Goal: Transaction & Acquisition: Book appointment/travel/reservation

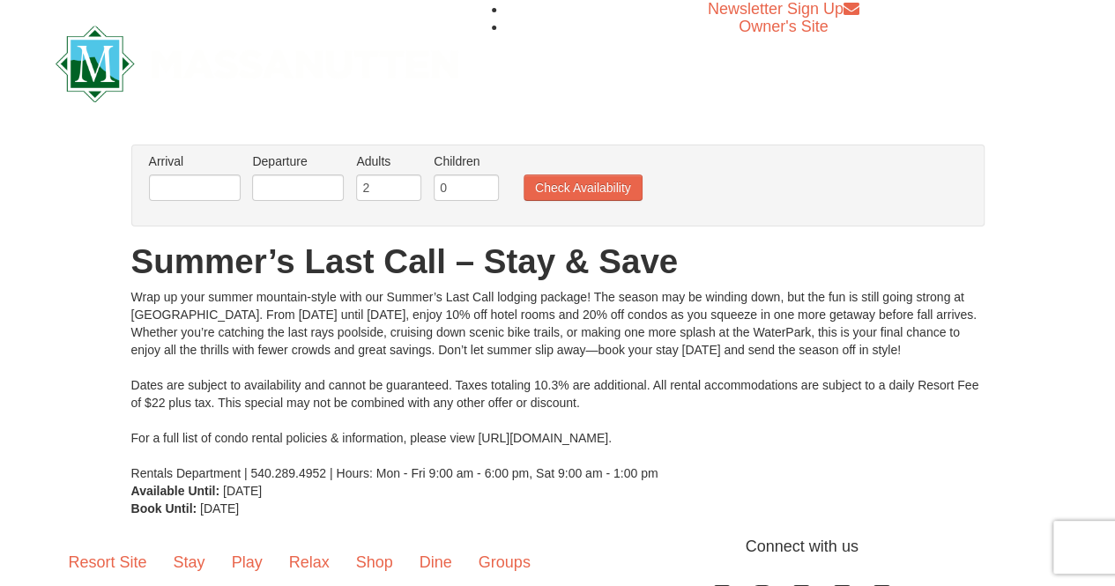
click at [203, 167] on label "Arrival Please format dates MM/DD/YYYY Please format dates MM/DD/YYYY" at bounding box center [195, 161] width 92 height 18
click at [208, 184] on input "text" at bounding box center [195, 187] width 92 height 26
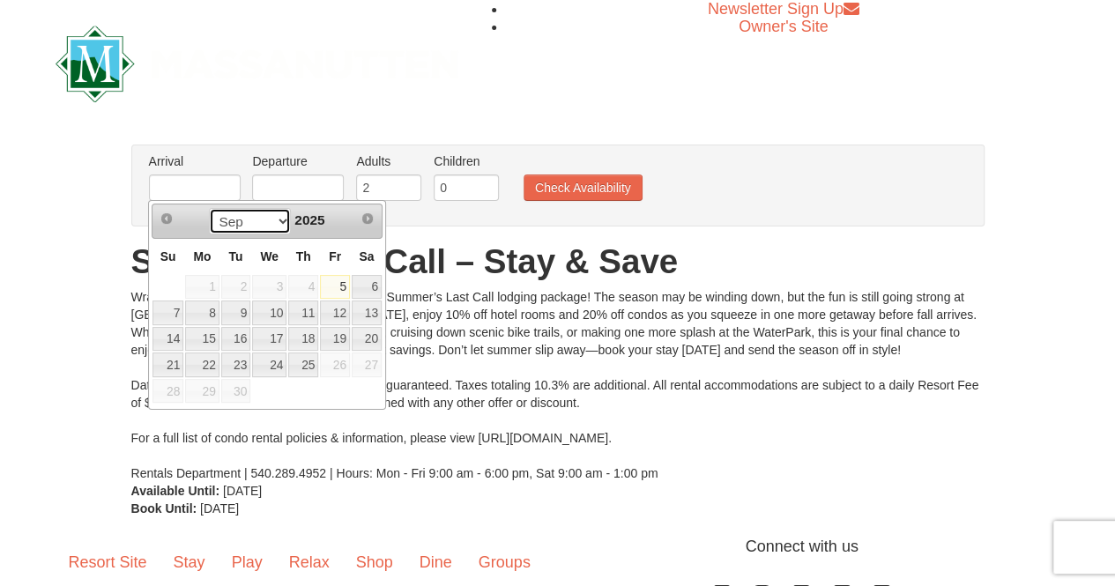
click at [277, 219] on select "Sep" at bounding box center [250, 221] width 82 height 26
click at [286, 223] on select "Sep" at bounding box center [250, 221] width 82 height 26
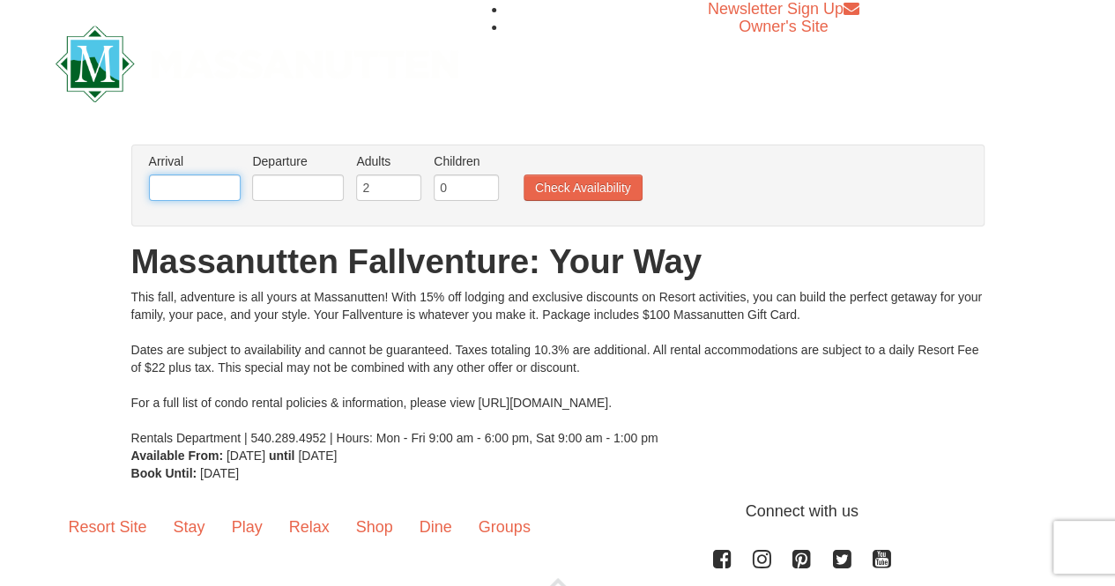
click at [216, 191] on input "text" at bounding box center [195, 187] width 92 height 26
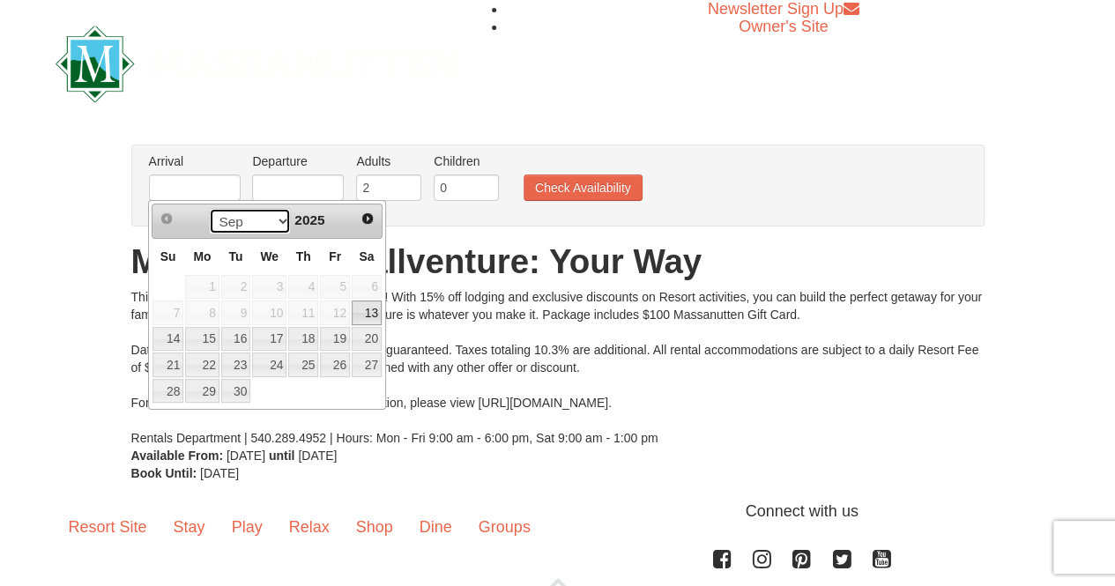
click at [263, 214] on select "Sep Oct Nov Dec" at bounding box center [250, 221] width 82 height 26
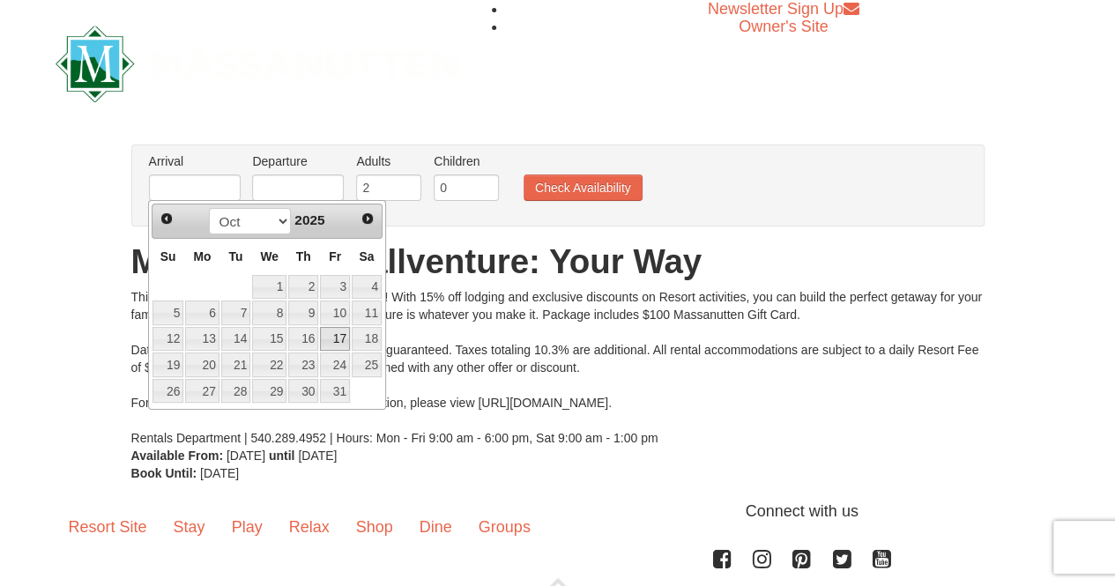
click at [342, 338] on link "17" at bounding box center [335, 339] width 30 height 25
type input "[DATE]"
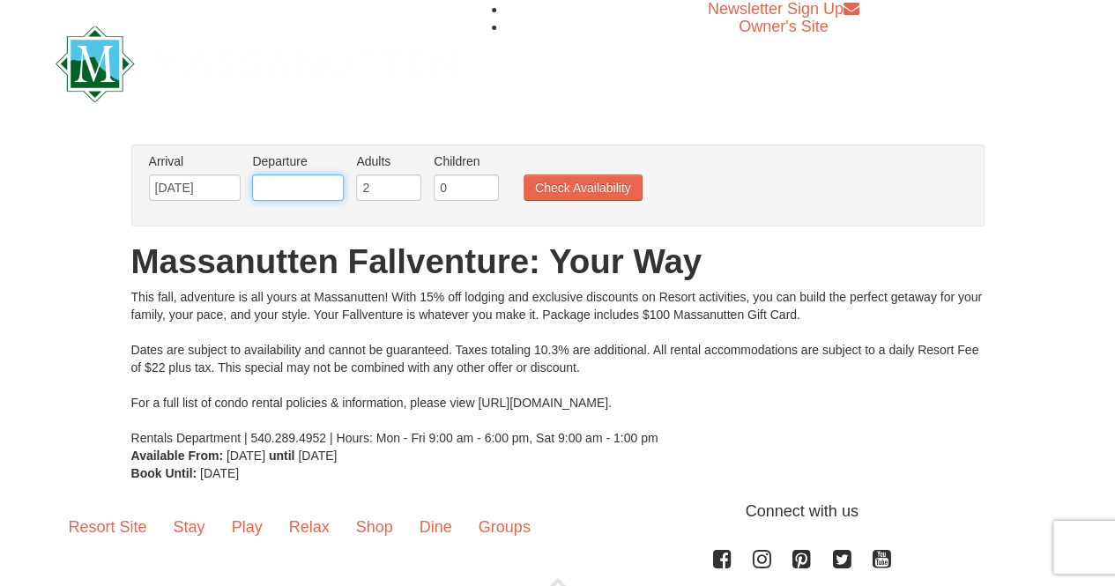
click at [307, 191] on input "text" at bounding box center [298, 187] width 92 height 26
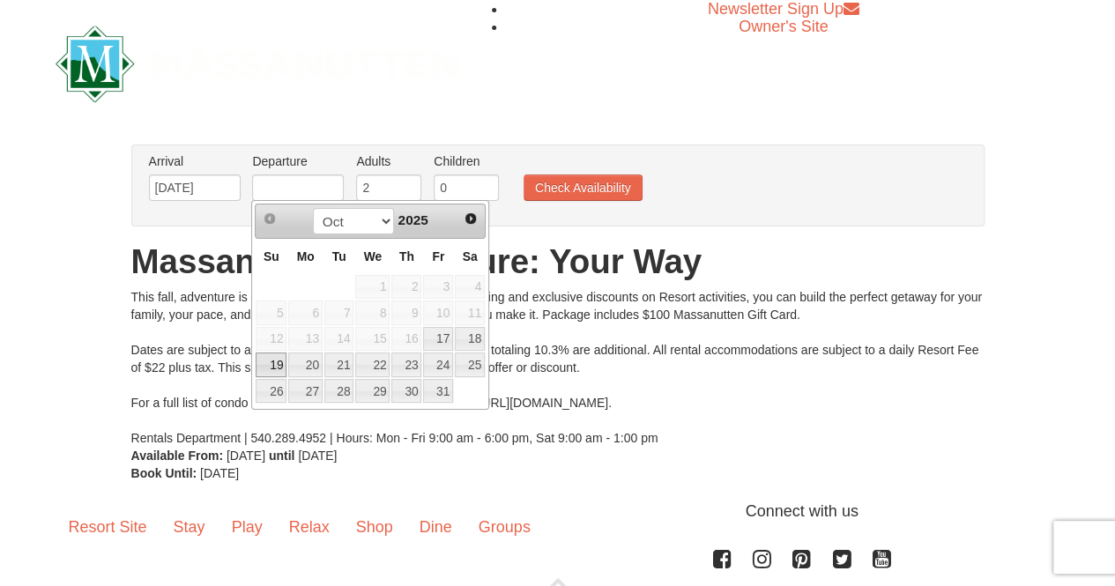
click at [281, 365] on link "19" at bounding box center [271, 365] width 31 height 25
type input "[DATE]"
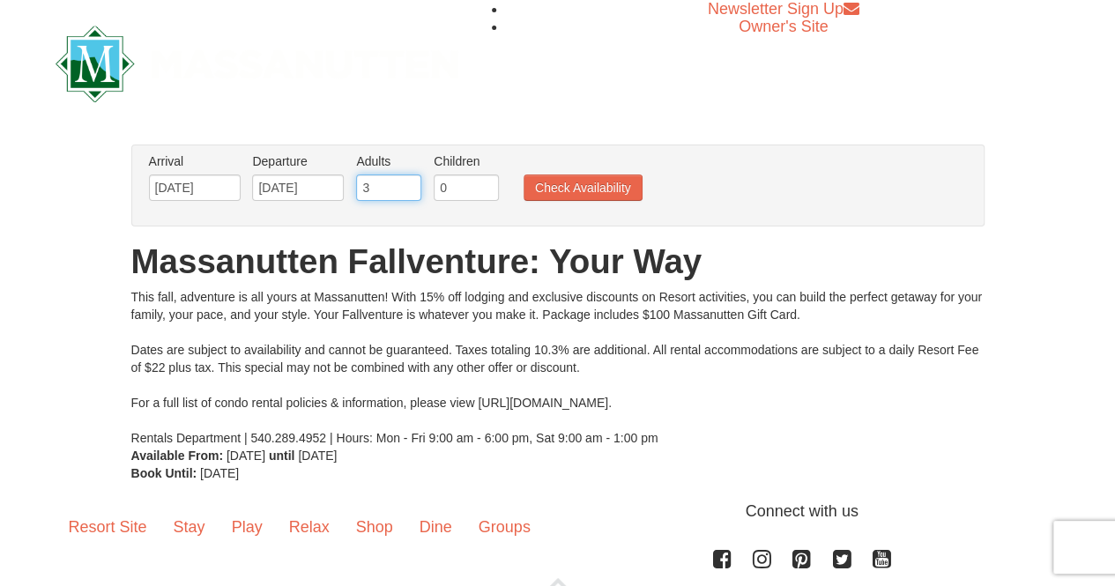
click at [405, 184] on input "3" at bounding box center [388, 187] width 65 height 26
type input "4"
click at [405, 184] on input "4" at bounding box center [388, 187] width 65 height 26
click at [548, 188] on button "Check Availability" at bounding box center [582, 187] width 119 height 26
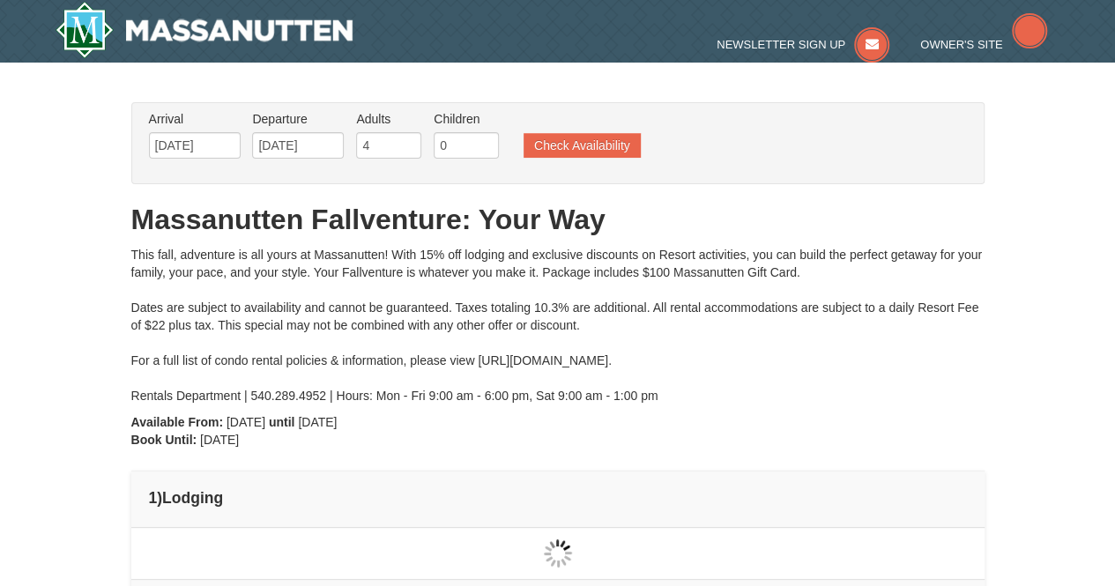
type input "[DATE]"
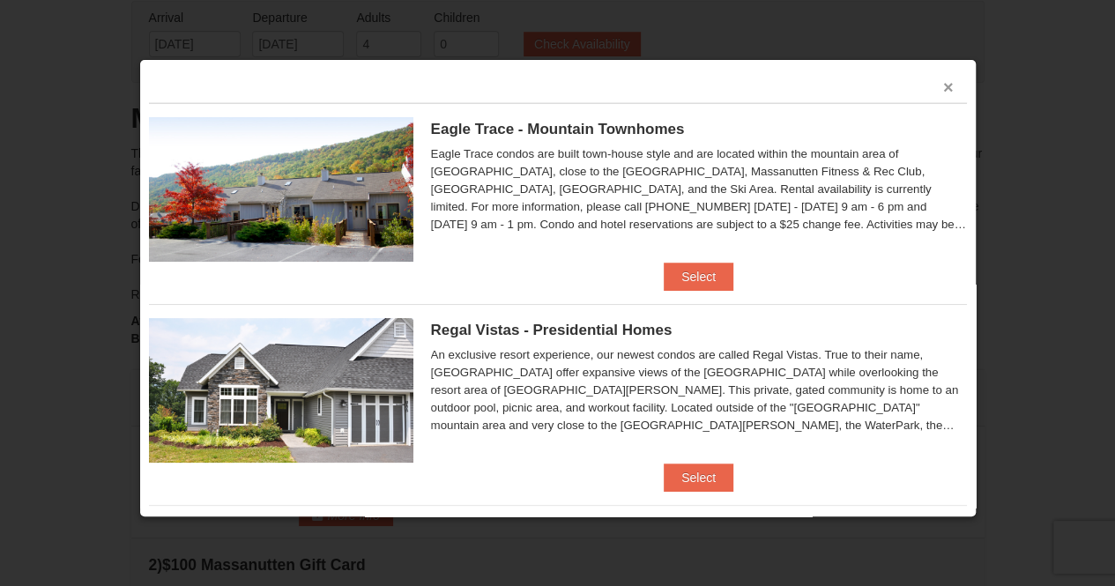
click at [943, 80] on button "×" at bounding box center [948, 87] width 11 height 18
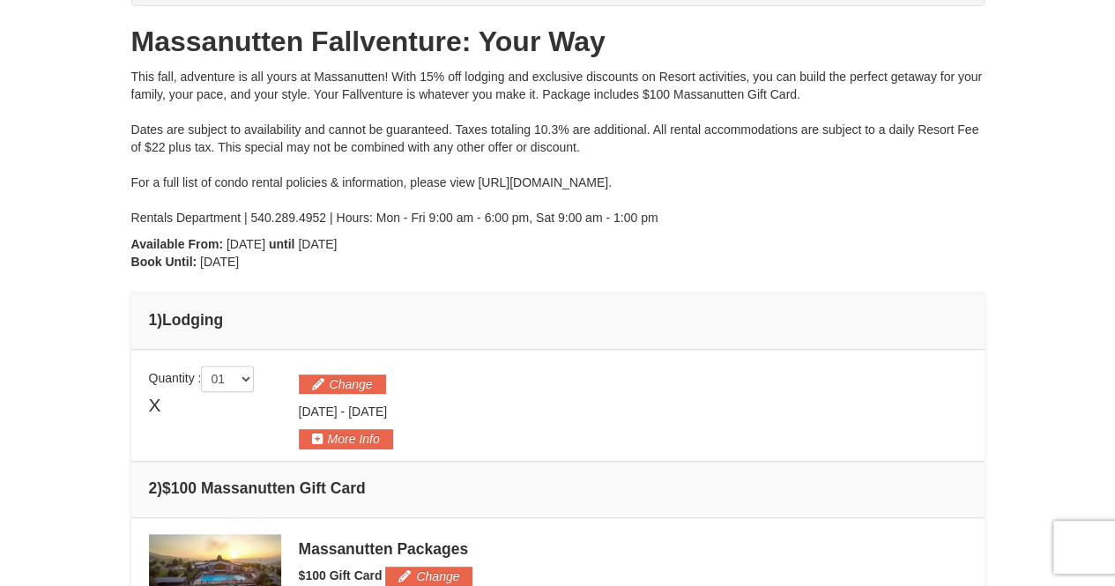
scroll to position [168, 0]
